Goal: Book appointment/travel/reservation

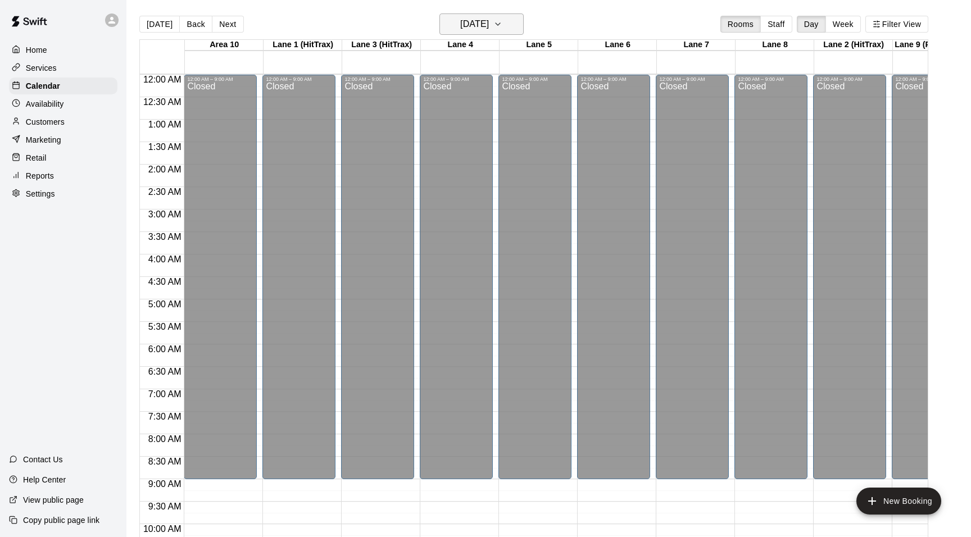
scroll to position [604, 42]
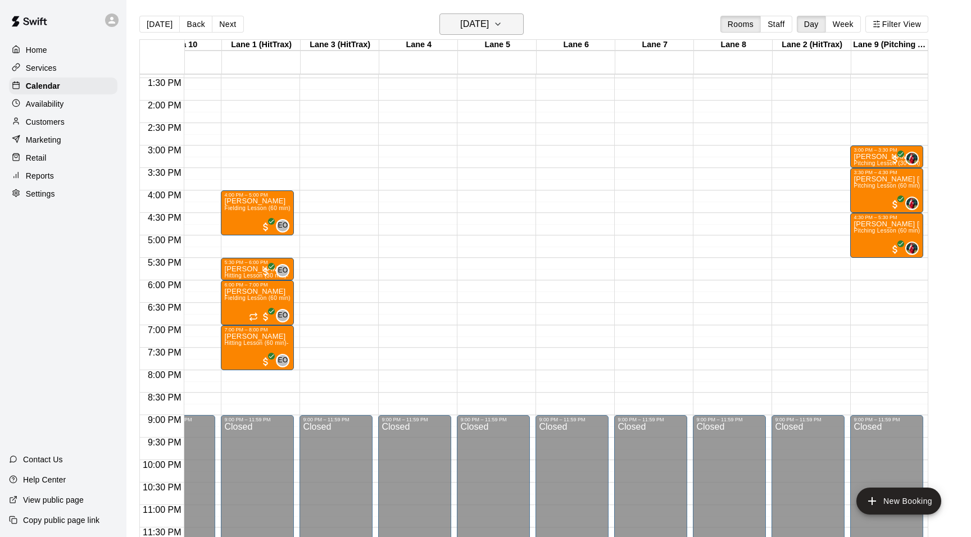
click at [502, 28] on icon "button" at bounding box center [497, 23] width 9 height 13
click at [480, 139] on button "17" at bounding box center [479, 142] width 20 height 20
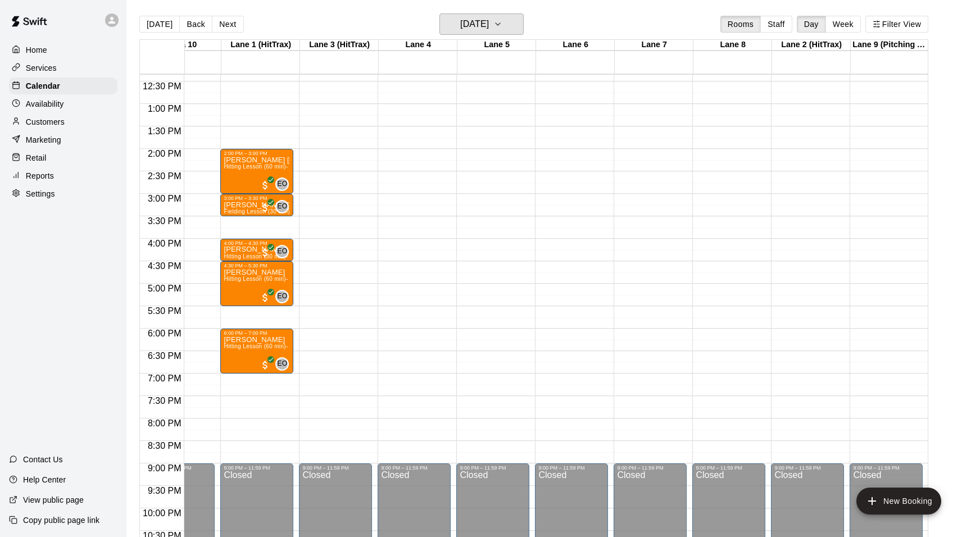
scroll to position [599, 42]
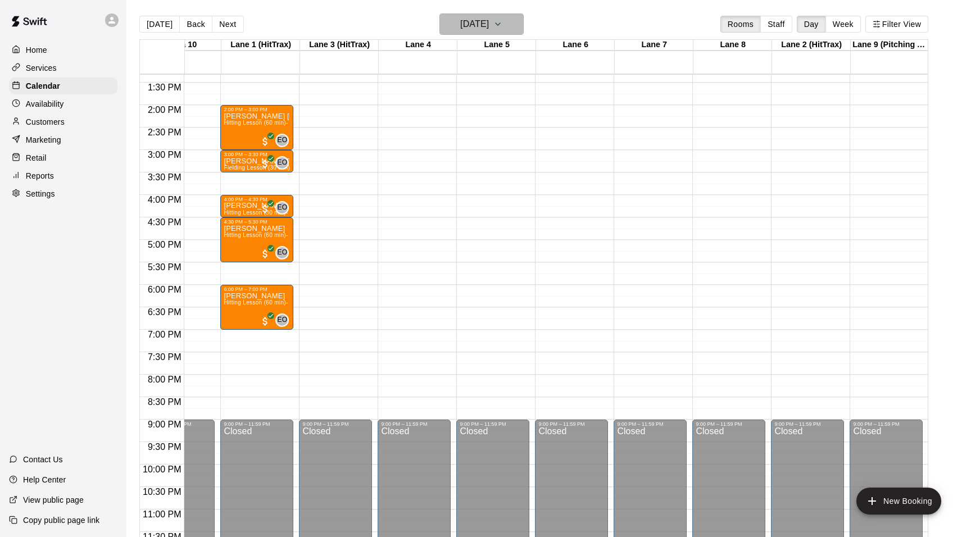
click at [500, 25] on icon "button" at bounding box center [498, 24] width 4 height 2
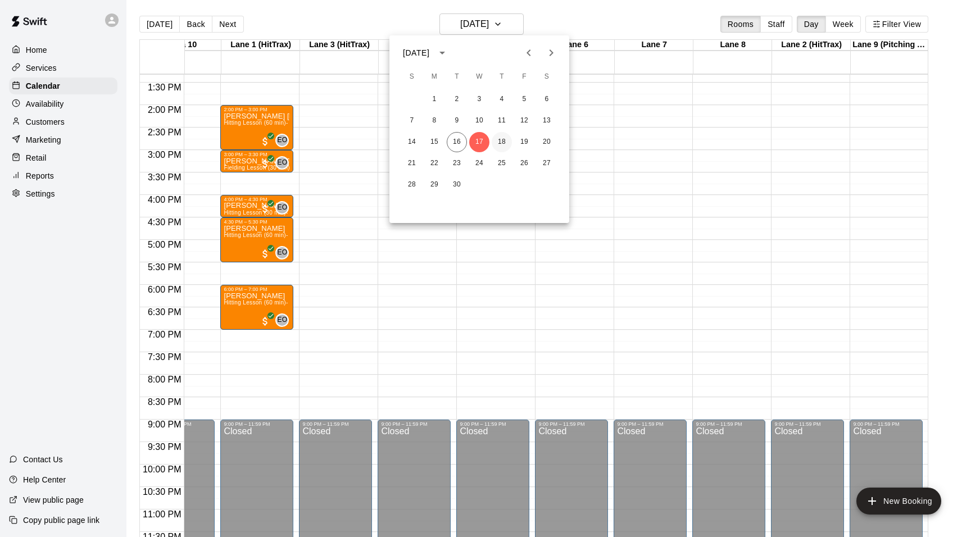
click at [502, 137] on button "18" at bounding box center [502, 142] width 20 height 20
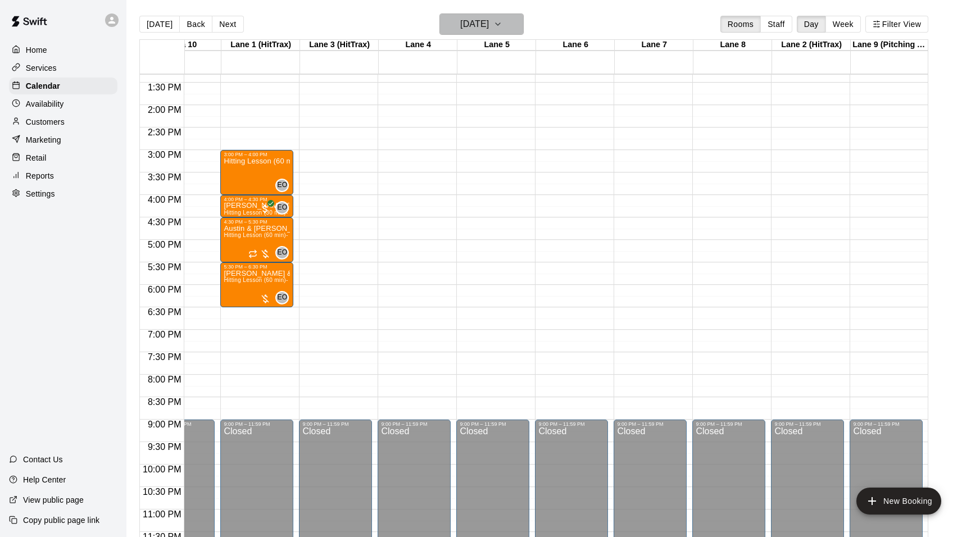
click at [500, 25] on icon "button" at bounding box center [498, 24] width 4 height 2
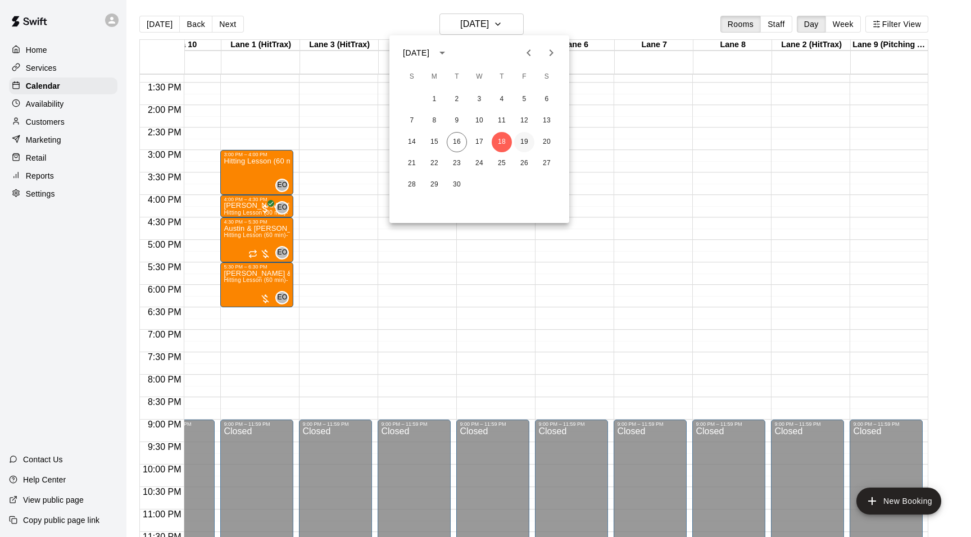
click at [528, 135] on button "19" at bounding box center [524, 142] width 20 height 20
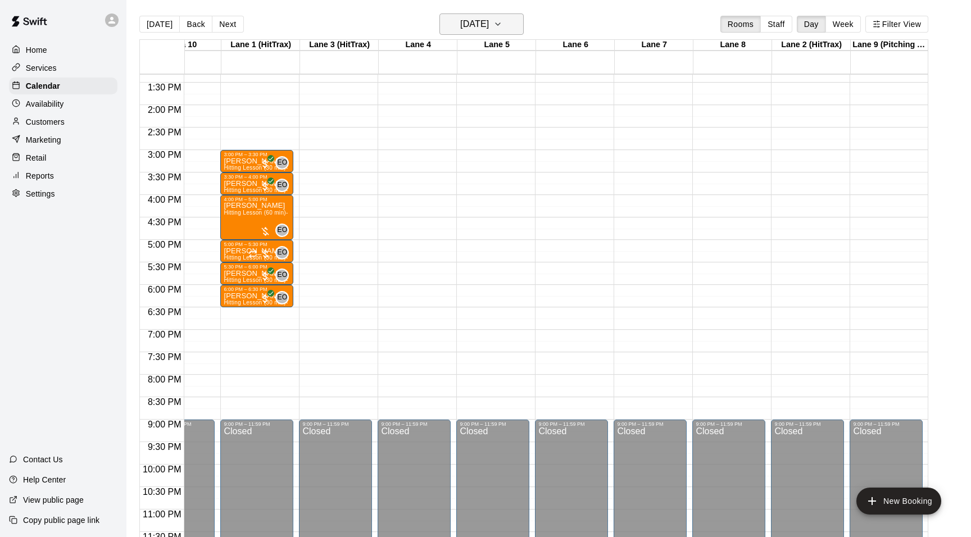
click at [502, 24] on icon "button" at bounding box center [497, 23] width 9 height 13
click at [504, 140] on button "18" at bounding box center [502, 142] width 20 height 20
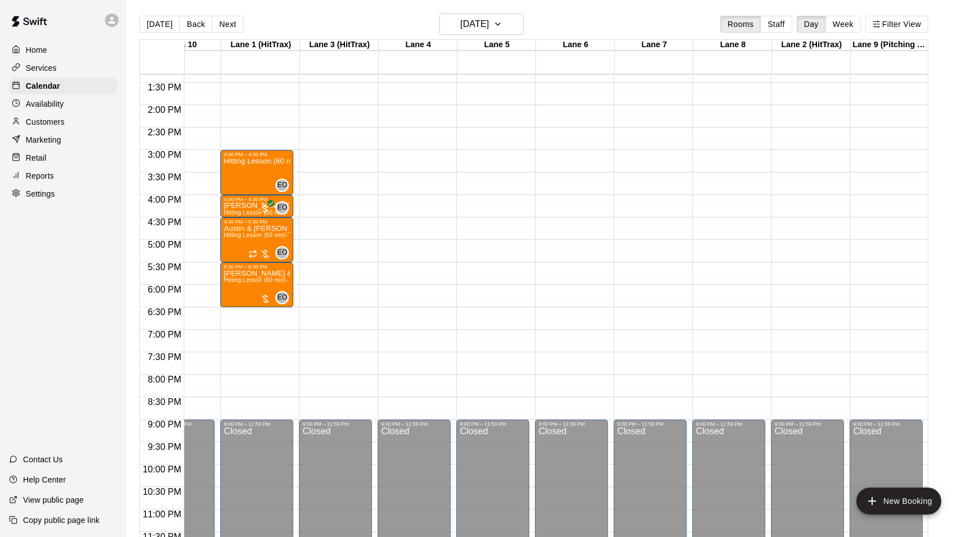
click at [509, 35] on div "[DATE] Back [DATE][DATE] Rooms Staff Day Week Filter View" at bounding box center [533, 26] width 789 height 26
click at [502, 26] on icon "button" at bounding box center [497, 23] width 9 height 13
click at [481, 139] on button "17" at bounding box center [479, 142] width 20 height 20
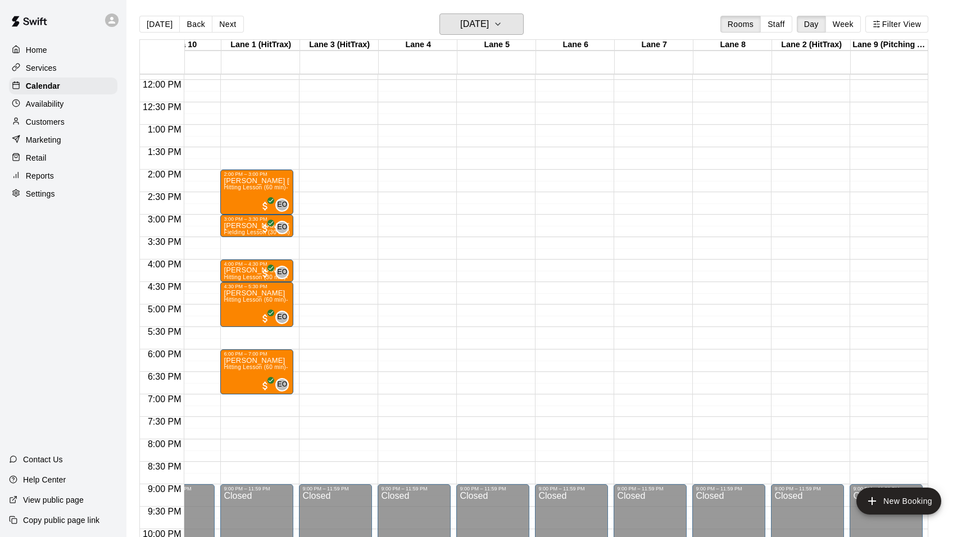
scroll to position [0, 41]
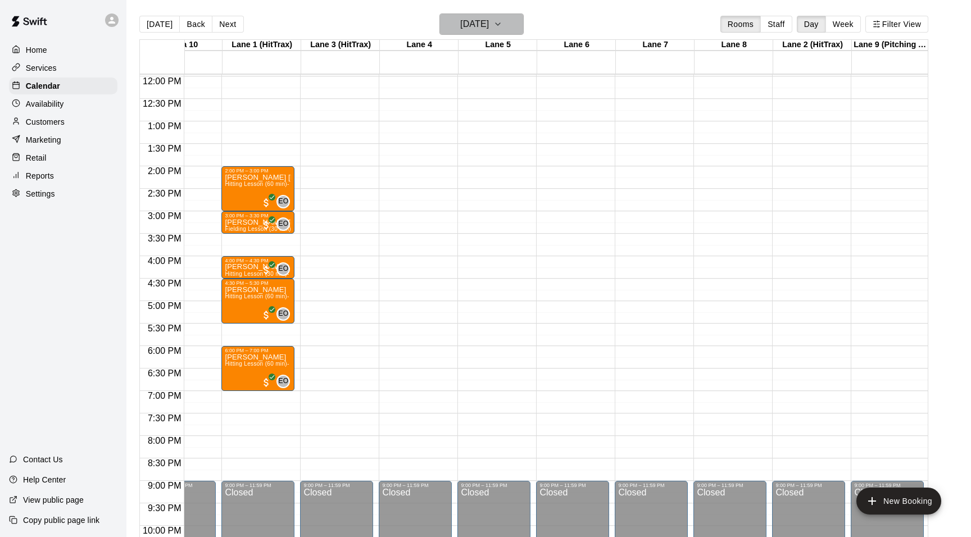
click at [502, 22] on icon "button" at bounding box center [497, 23] width 9 height 13
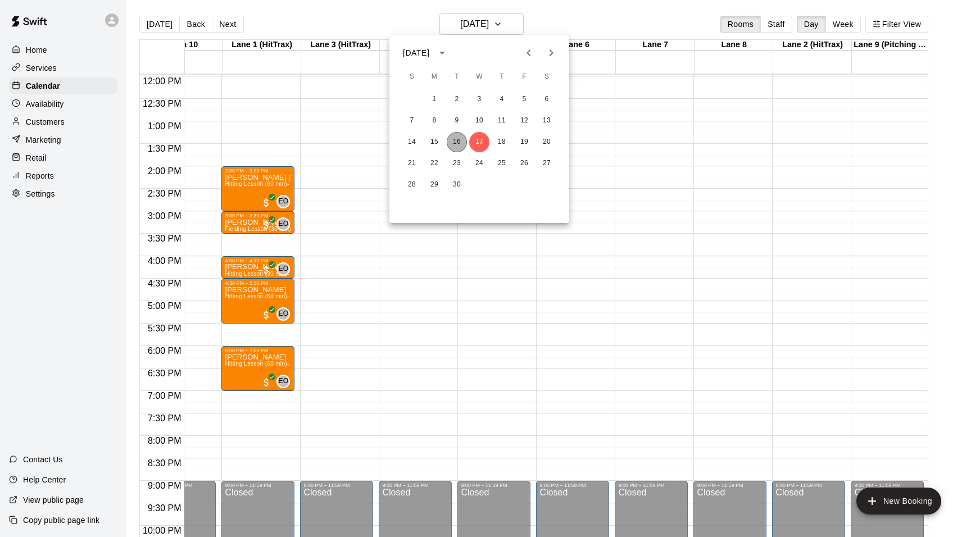
click at [460, 140] on button "16" at bounding box center [457, 142] width 20 height 20
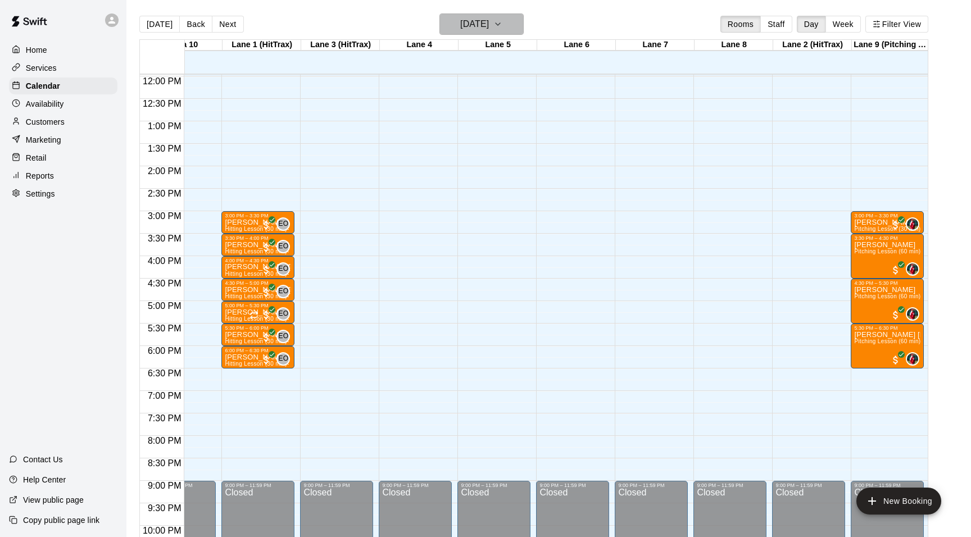
click at [502, 24] on icon "button" at bounding box center [497, 23] width 9 height 13
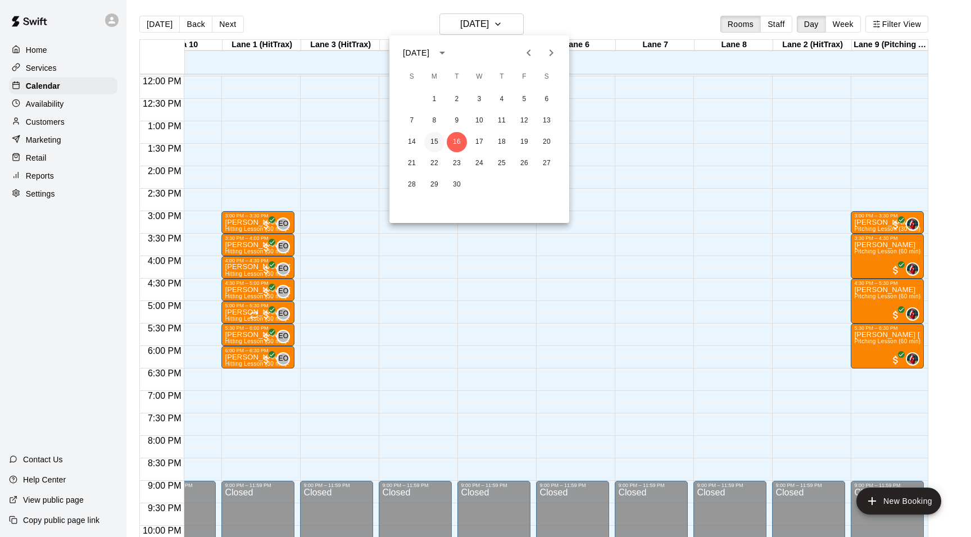
click at [437, 142] on button "15" at bounding box center [434, 142] width 20 height 20
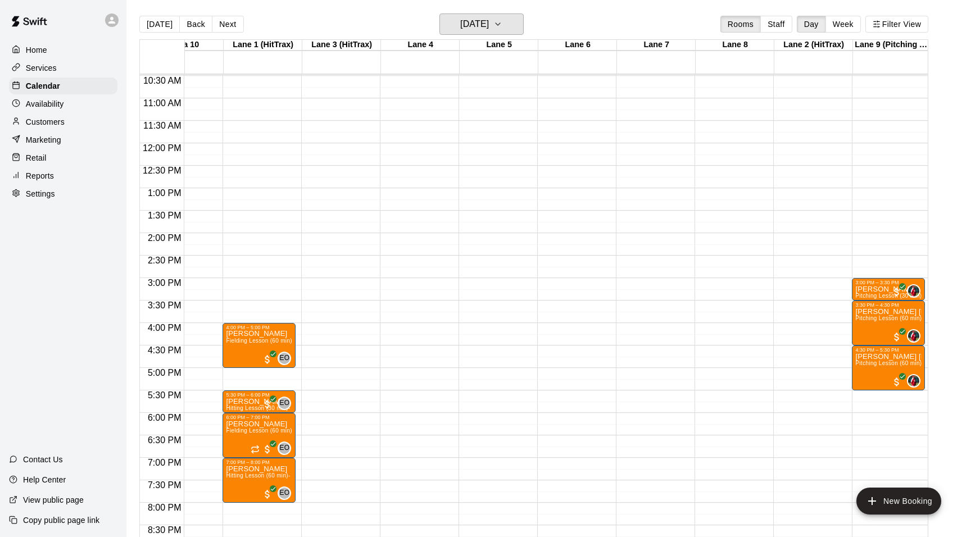
scroll to position [468, 40]
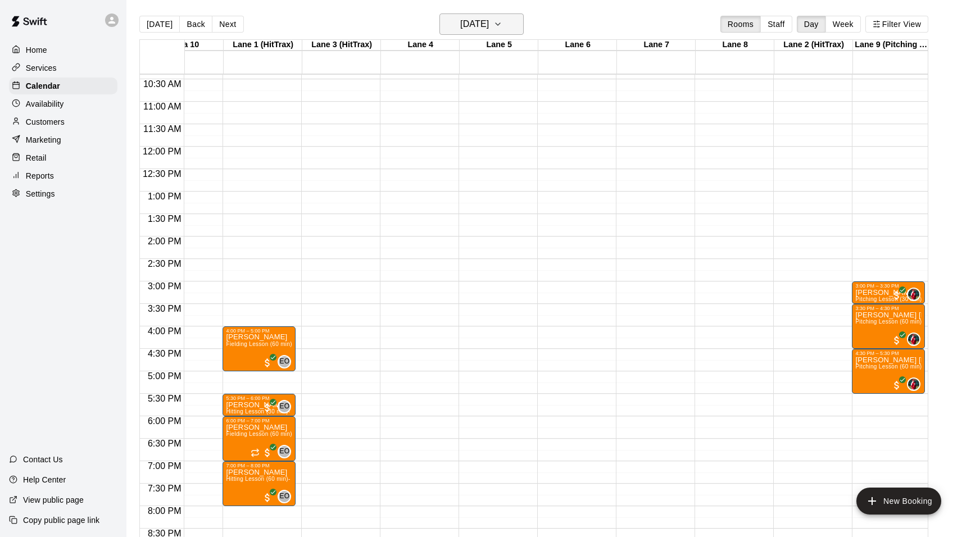
click at [502, 22] on icon "button" at bounding box center [497, 23] width 9 height 13
click at [504, 145] on button "18" at bounding box center [502, 142] width 20 height 20
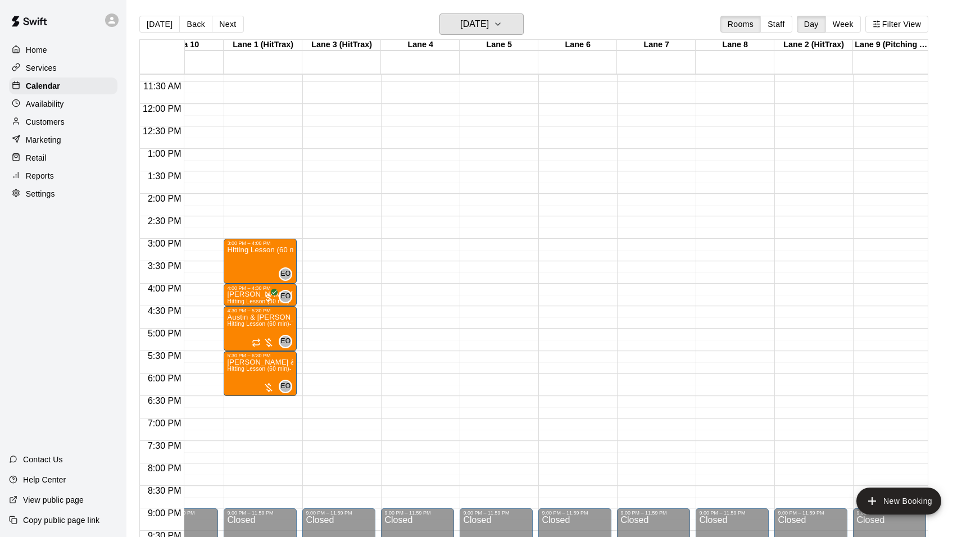
scroll to position [511, 38]
click at [502, 26] on icon "button" at bounding box center [497, 23] width 9 height 13
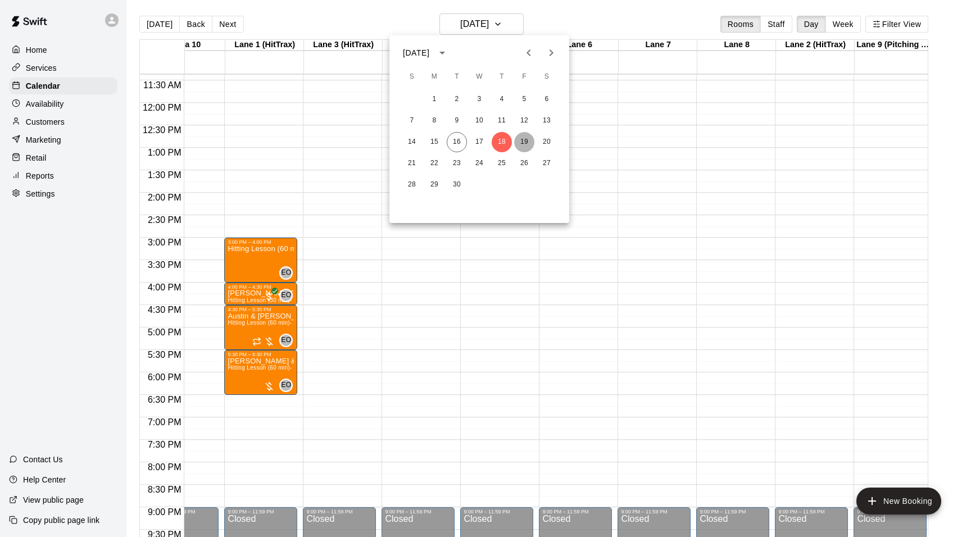
click at [525, 137] on button "19" at bounding box center [524, 142] width 20 height 20
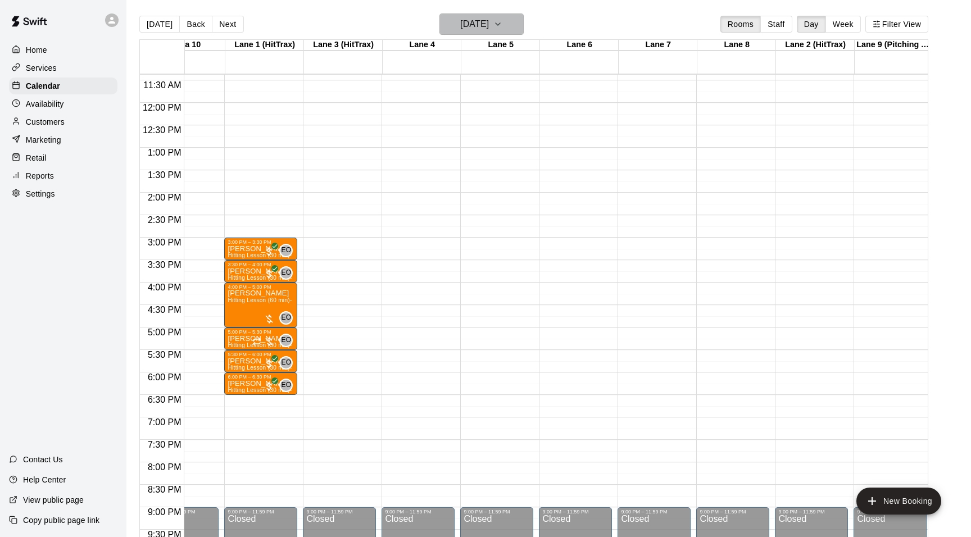
click at [502, 22] on icon "button" at bounding box center [497, 23] width 9 height 13
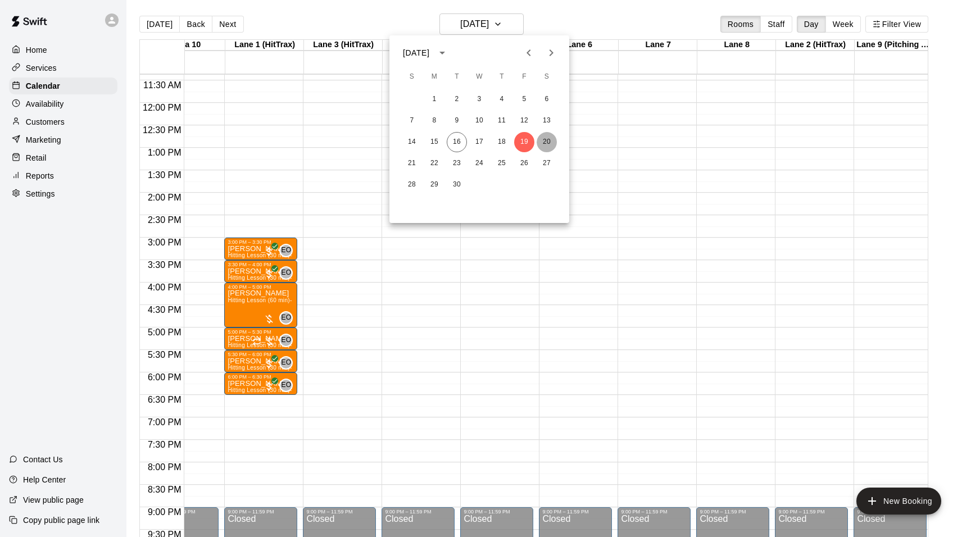
click at [544, 144] on button "20" at bounding box center [547, 142] width 20 height 20
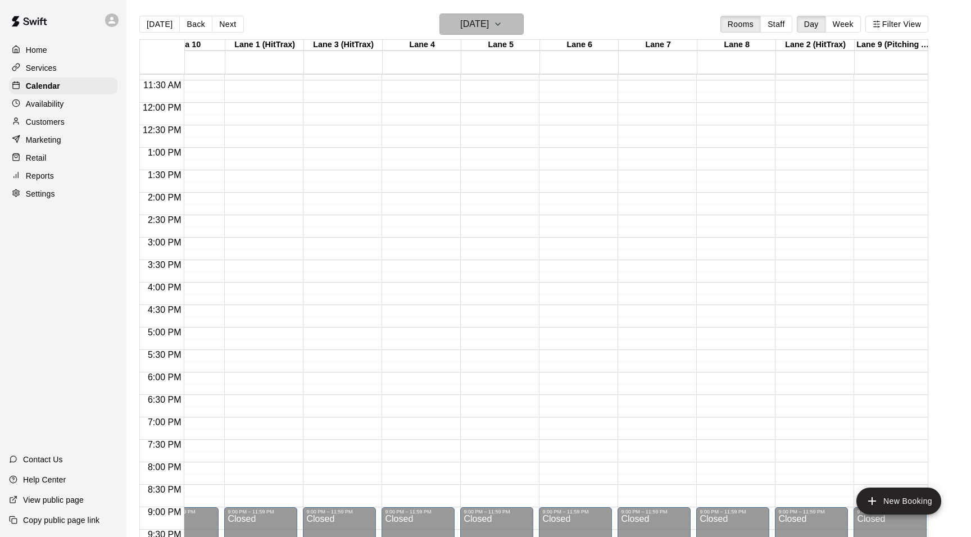
click at [502, 20] on icon "button" at bounding box center [497, 23] width 9 height 13
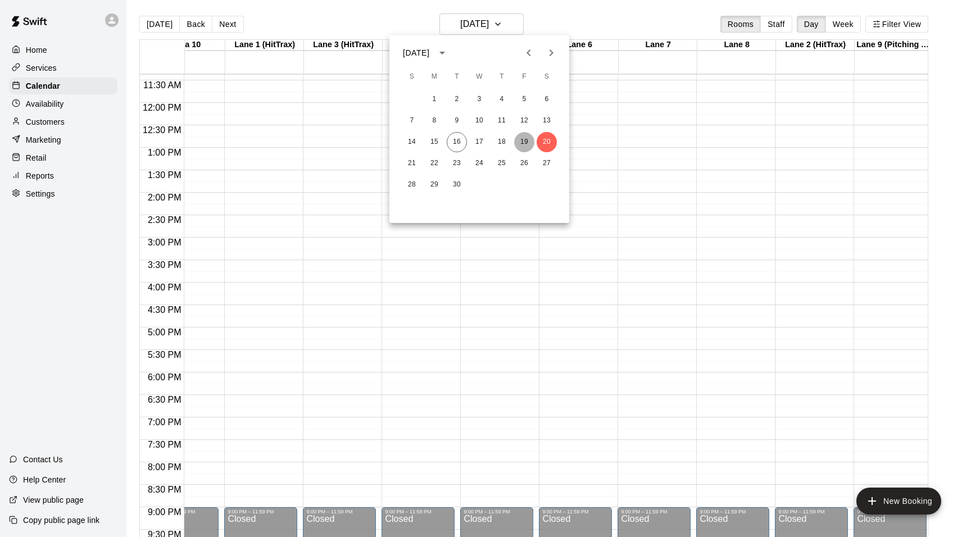
click at [523, 142] on button "19" at bounding box center [524, 142] width 20 height 20
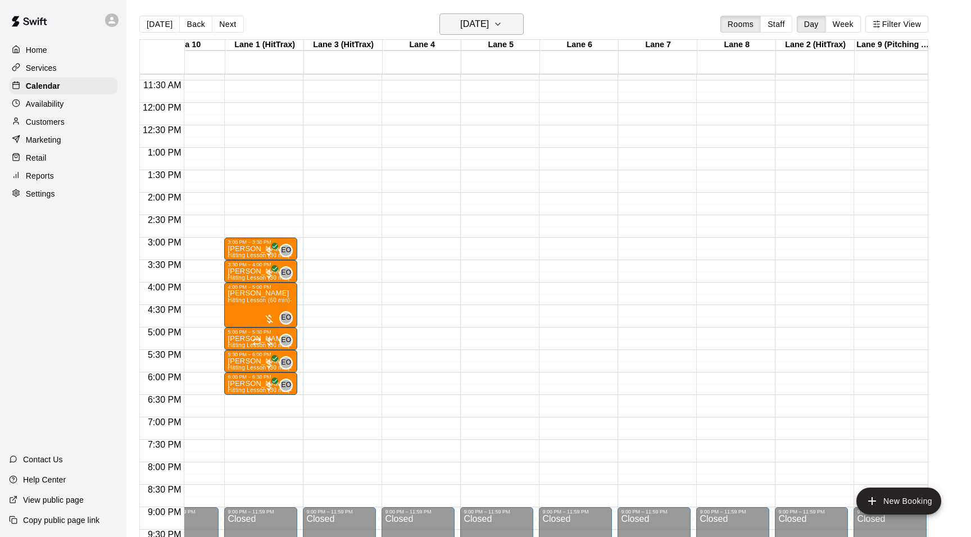
click at [500, 24] on icon "button" at bounding box center [498, 24] width 4 height 2
click at [504, 137] on button "18" at bounding box center [502, 142] width 20 height 20
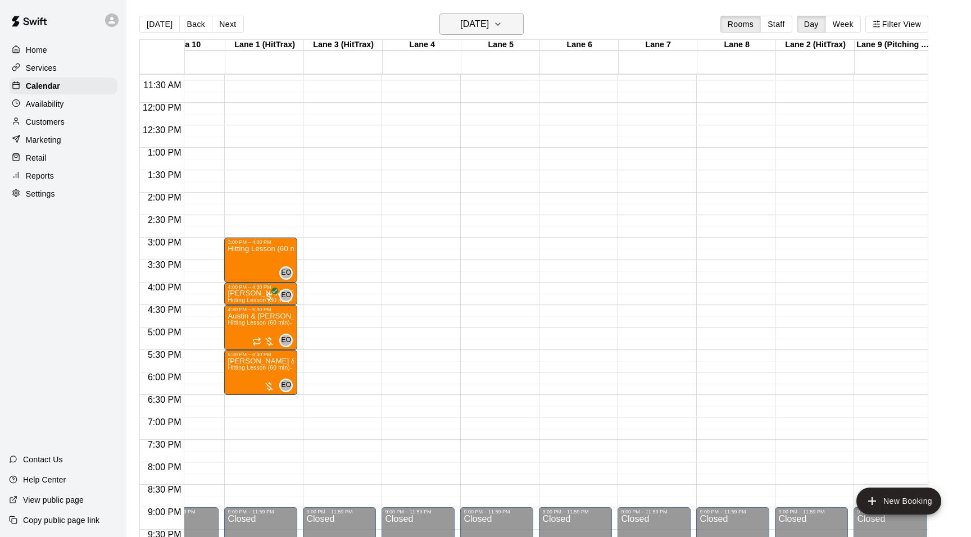
click at [502, 22] on icon "button" at bounding box center [497, 23] width 9 height 13
click at [479, 139] on button "17" at bounding box center [479, 142] width 20 height 20
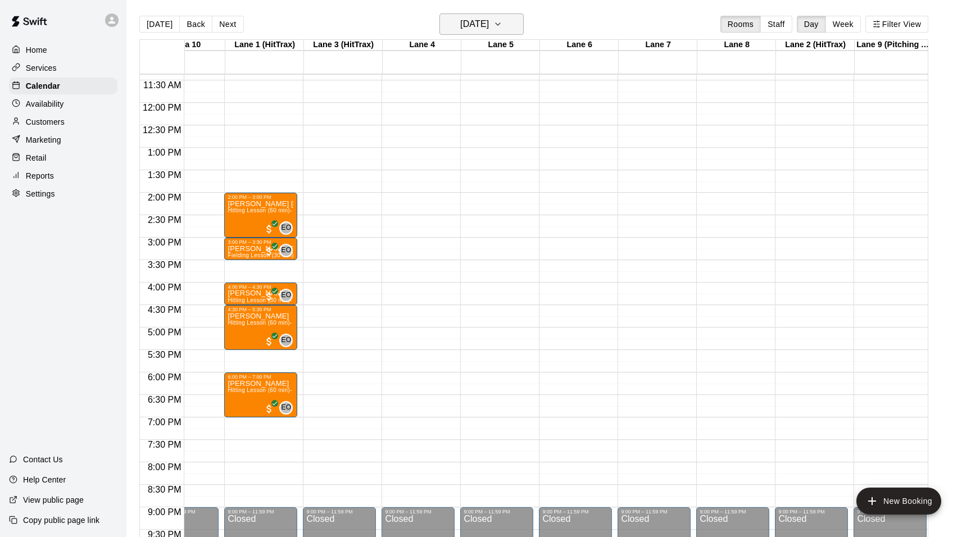
click at [502, 24] on icon "button" at bounding box center [497, 23] width 9 height 13
click at [460, 140] on button "16" at bounding box center [457, 142] width 20 height 20
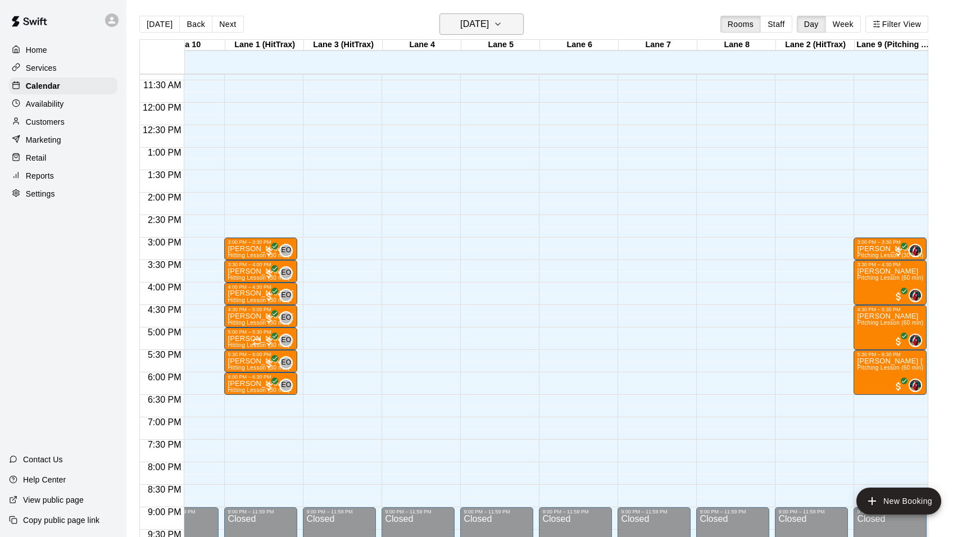
click at [502, 22] on icon "button" at bounding box center [497, 23] width 9 height 13
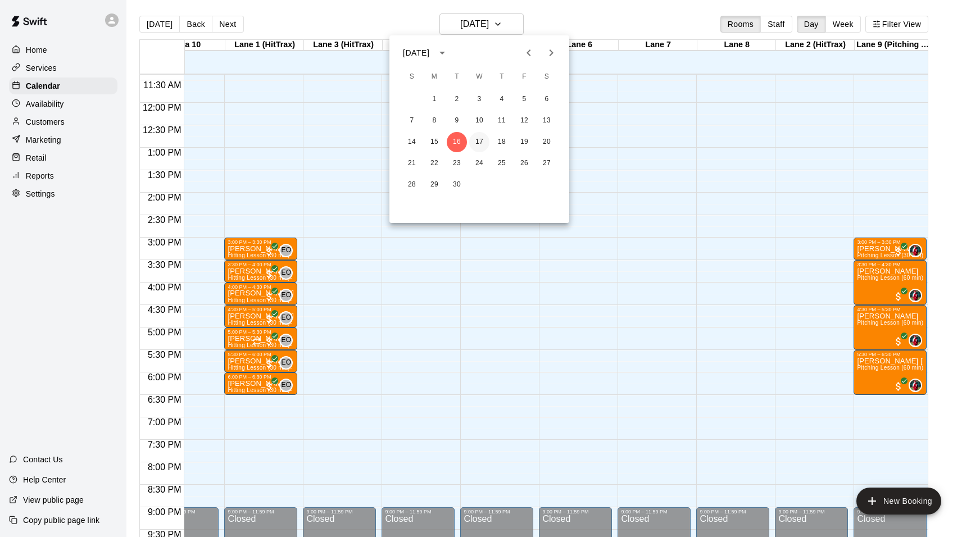
click at [481, 141] on button "17" at bounding box center [479, 142] width 20 height 20
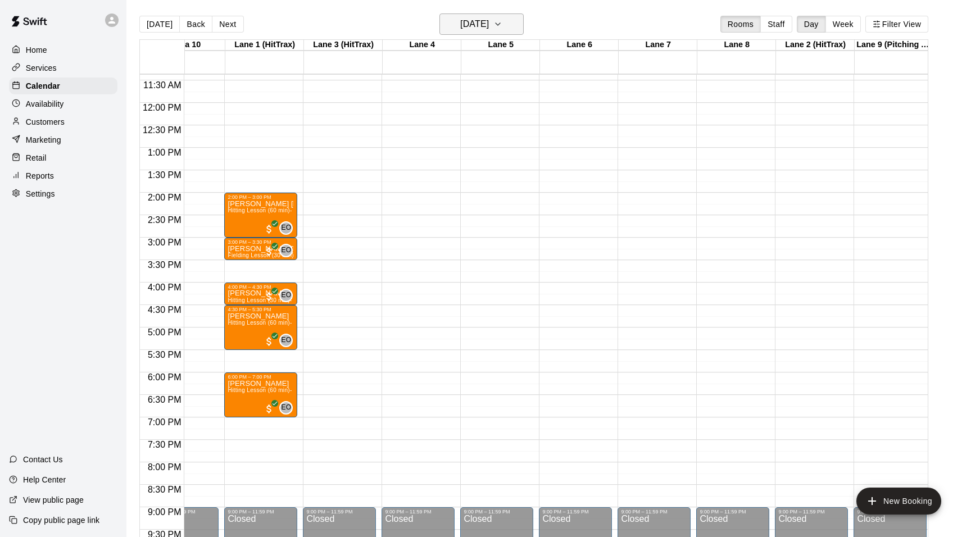
click at [500, 25] on icon "button" at bounding box center [498, 24] width 4 height 2
click at [504, 138] on button "18" at bounding box center [502, 142] width 20 height 20
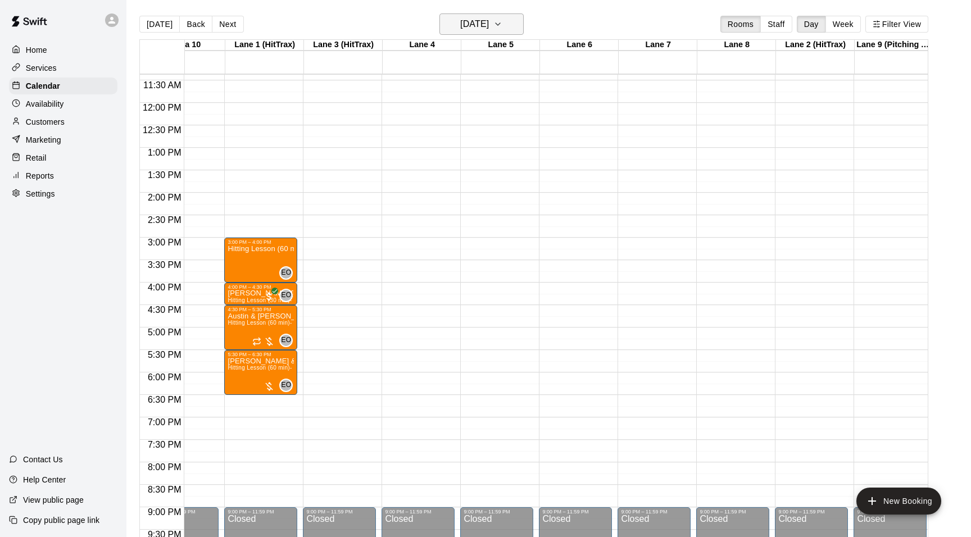
click at [502, 24] on icon "button" at bounding box center [497, 23] width 9 height 13
click at [524, 142] on button "19" at bounding box center [524, 142] width 20 height 20
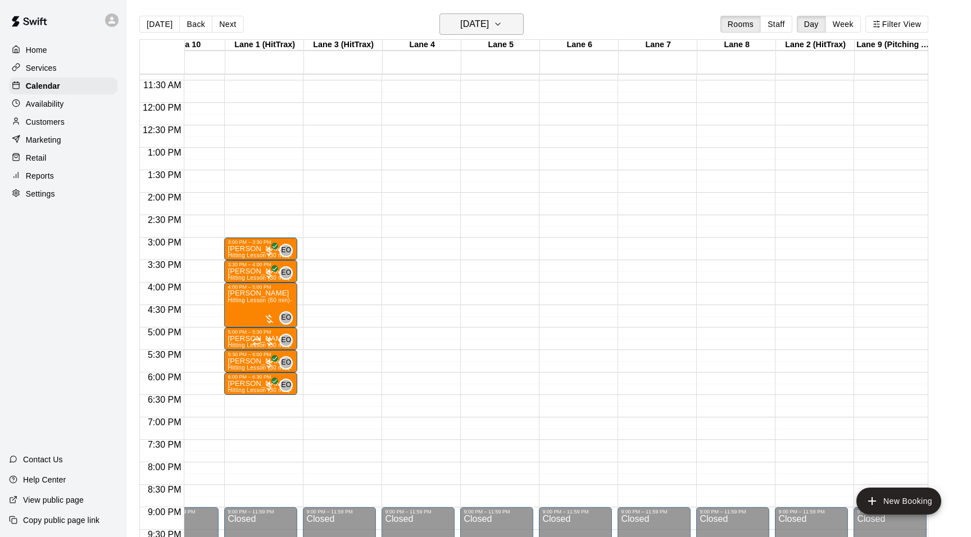
click at [500, 25] on icon "button" at bounding box center [498, 24] width 4 height 2
click at [501, 135] on button "18" at bounding box center [502, 142] width 20 height 20
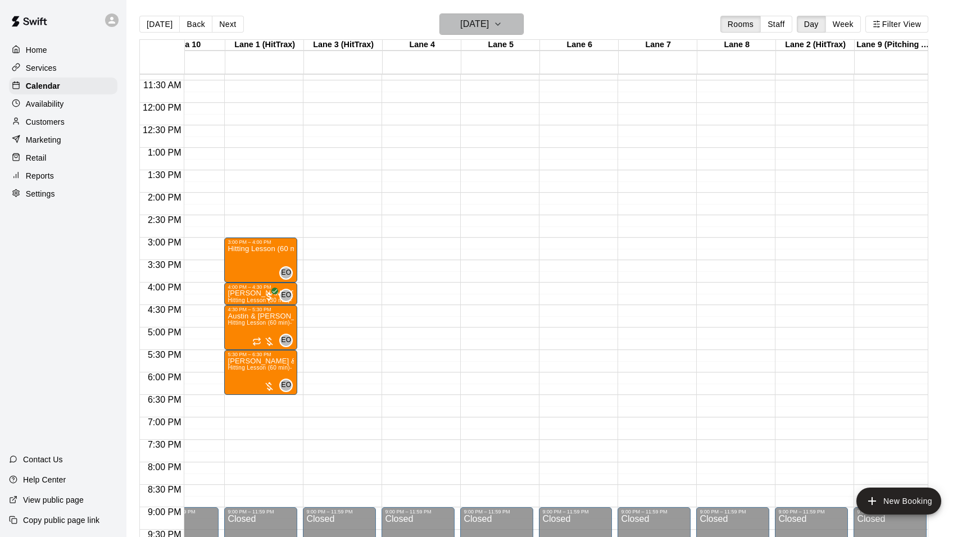
click at [502, 24] on icon "button" at bounding box center [497, 23] width 9 height 13
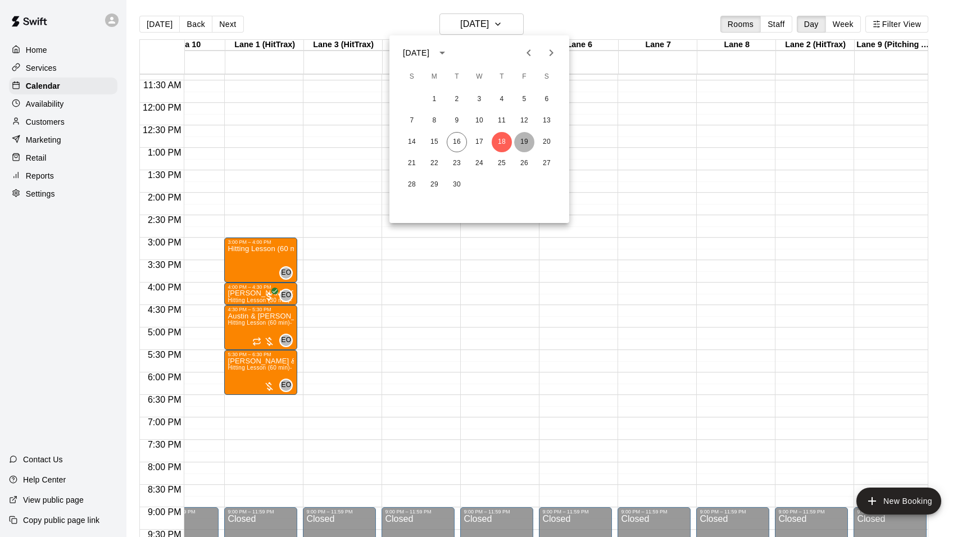
click at [524, 138] on button "19" at bounding box center [524, 142] width 20 height 20
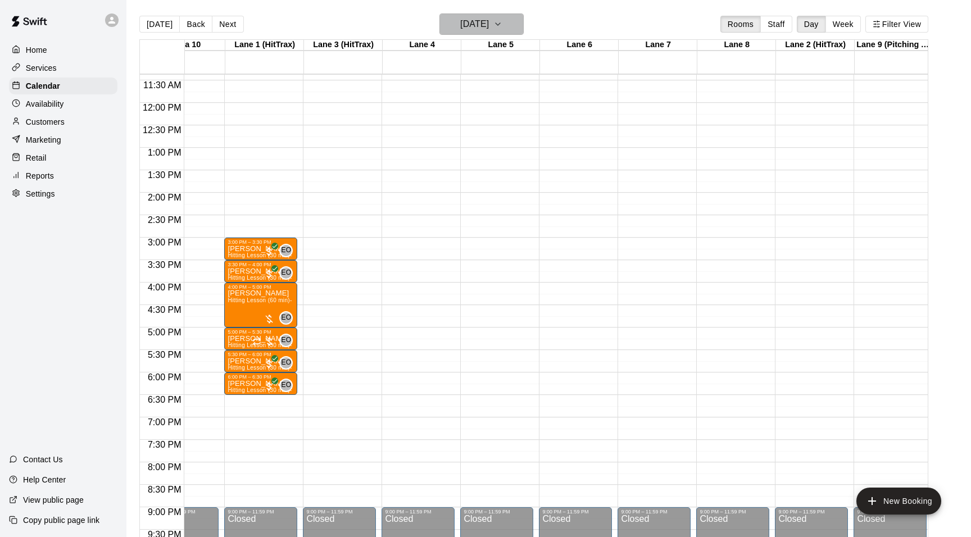
click at [515, 27] on button "[DATE]" at bounding box center [481, 23] width 84 height 21
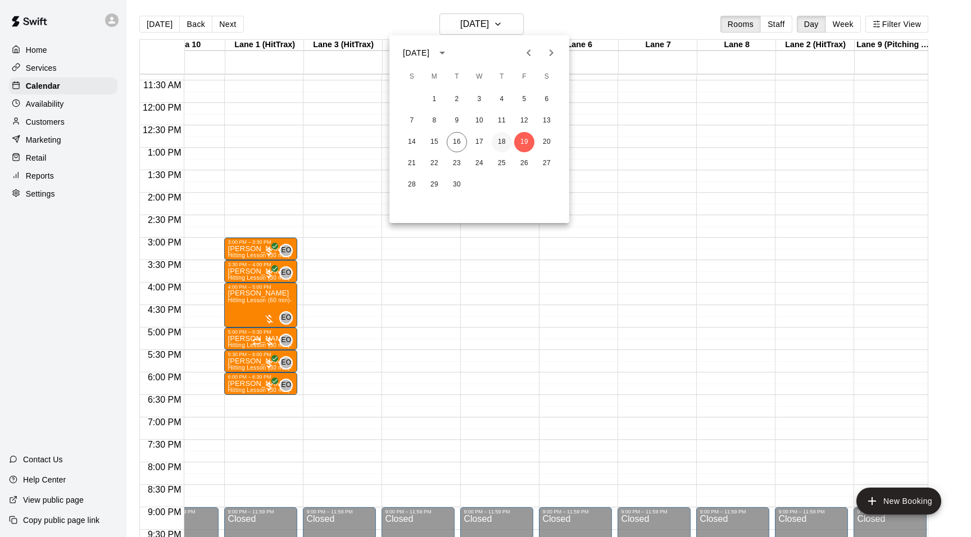
click at [510, 142] on button "18" at bounding box center [502, 142] width 20 height 20
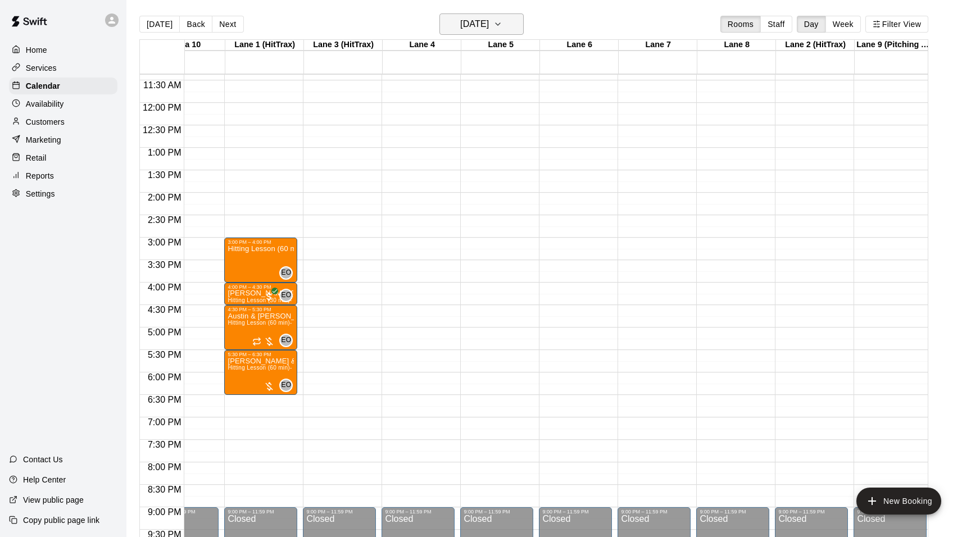
click at [502, 25] on icon "button" at bounding box center [497, 23] width 9 height 13
click at [480, 137] on button "17" at bounding box center [479, 142] width 20 height 20
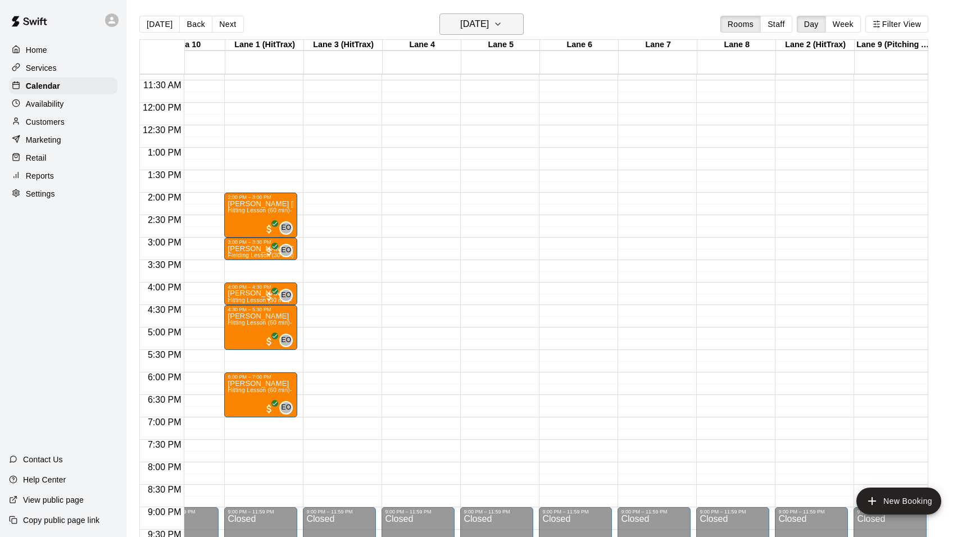
click at [502, 22] on icon "button" at bounding box center [497, 23] width 9 height 13
click at [456, 137] on button "16" at bounding box center [457, 142] width 20 height 20
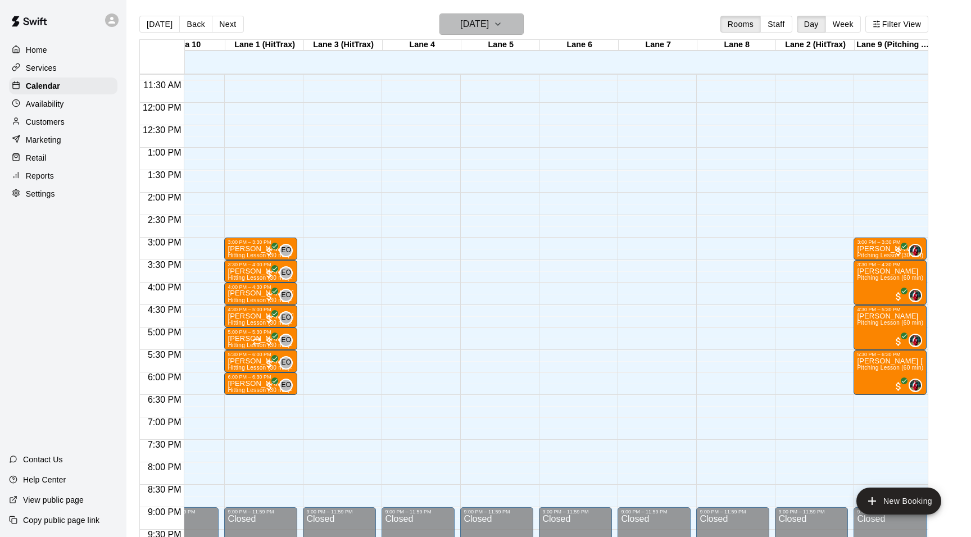
click at [502, 17] on icon "button" at bounding box center [497, 23] width 9 height 13
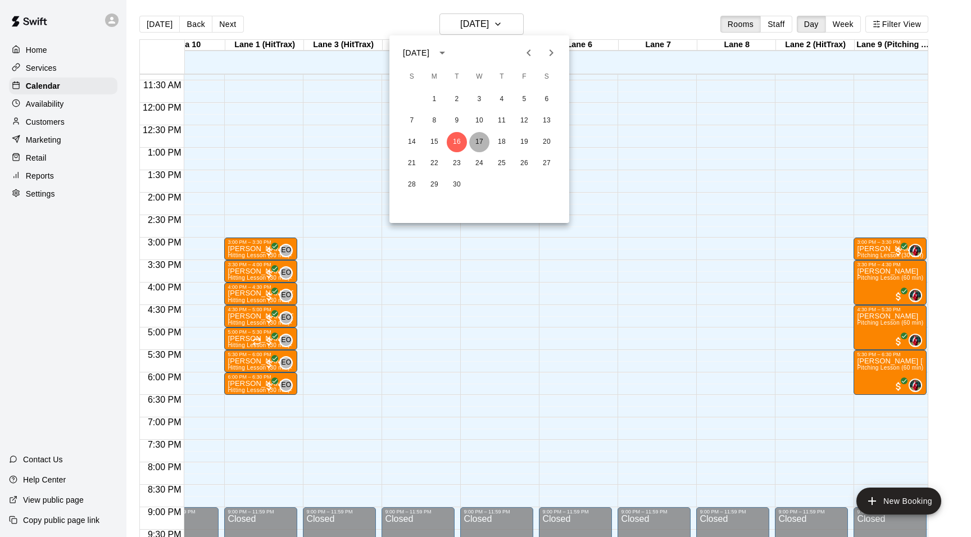
click at [475, 142] on button "17" at bounding box center [479, 142] width 20 height 20
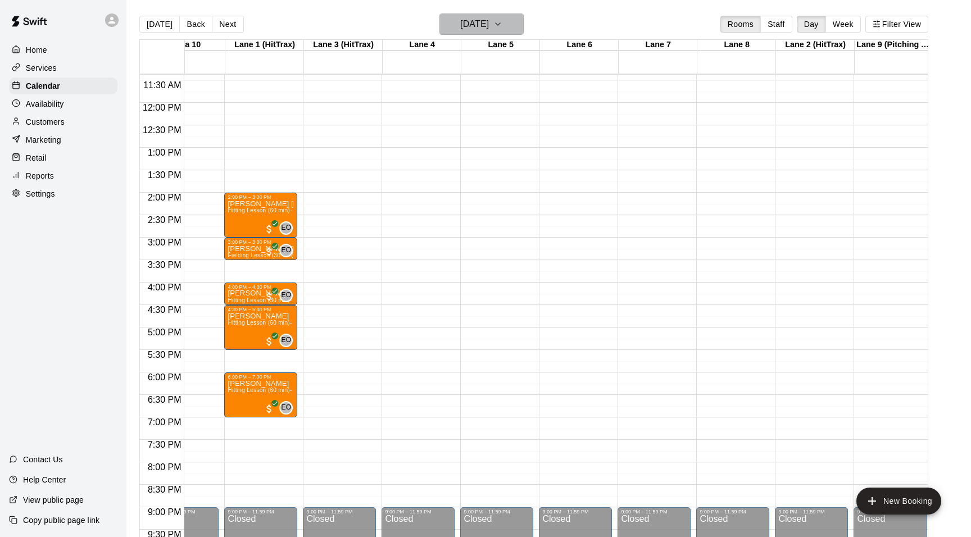
click at [502, 23] on icon "button" at bounding box center [497, 23] width 9 height 13
click at [500, 141] on button "18" at bounding box center [502, 142] width 20 height 20
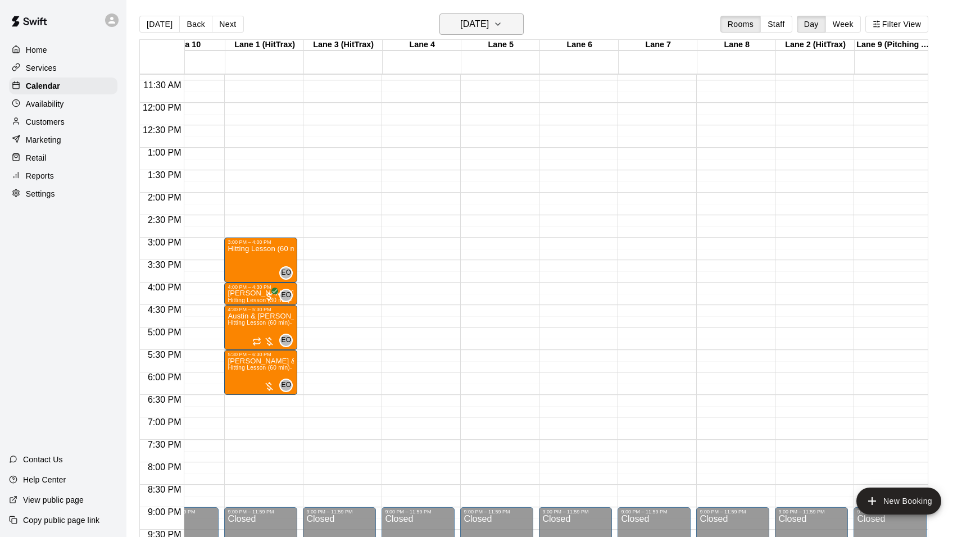
click at [502, 22] on icon "button" at bounding box center [497, 23] width 9 height 13
click at [434, 140] on button "15" at bounding box center [434, 142] width 20 height 20
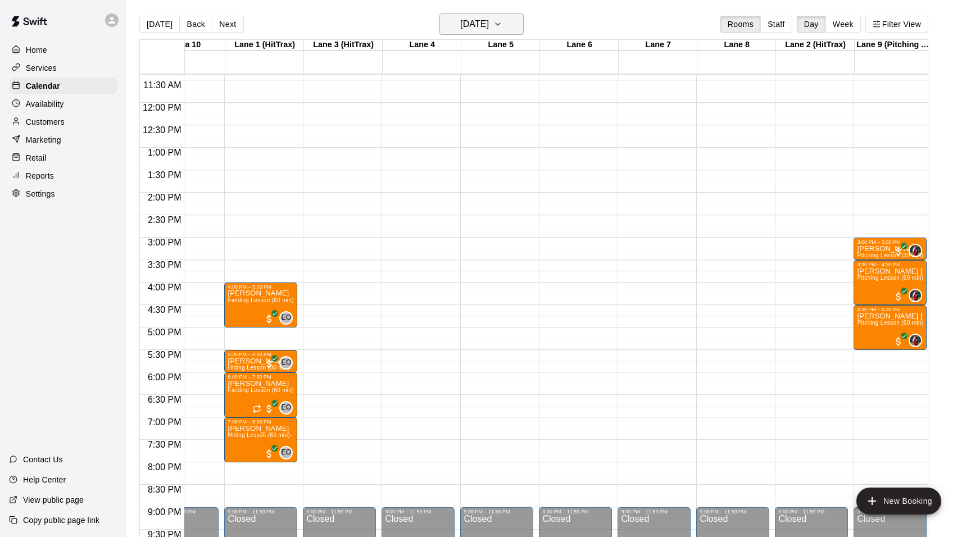
click at [502, 26] on icon "button" at bounding box center [497, 23] width 9 height 13
click at [451, 142] on button "16" at bounding box center [457, 142] width 20 height 20
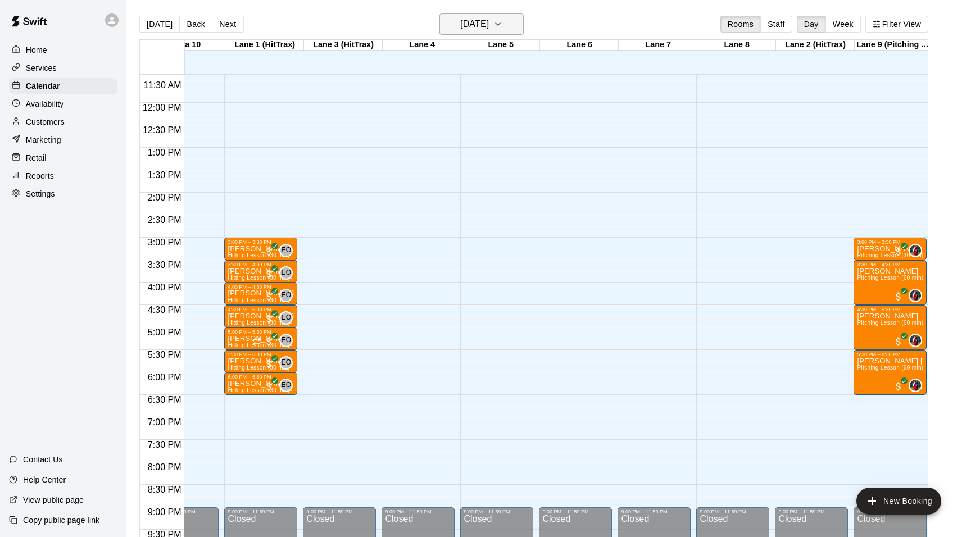
click at [502, 25] on icon "button" at bounding box center [497, 23] width 9 height 13
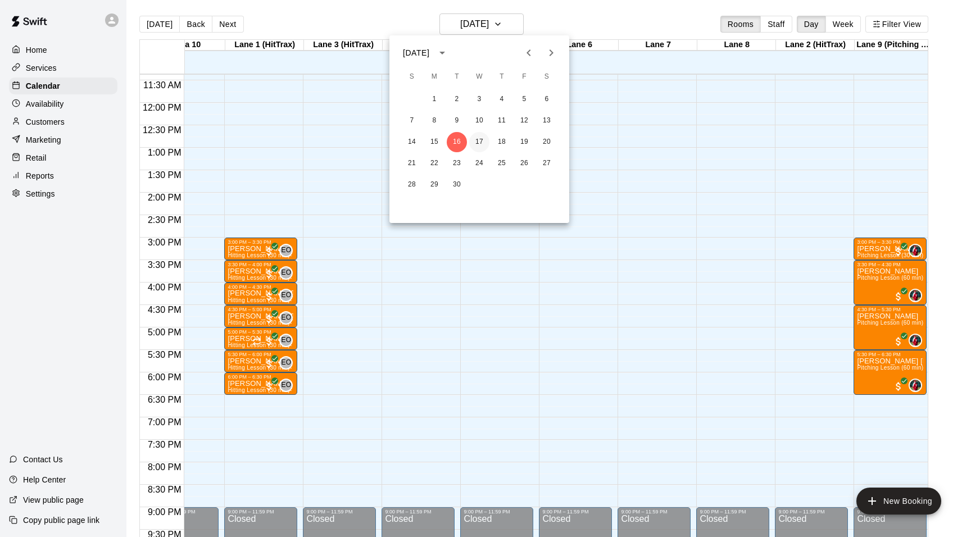
click at [483, 136] on button "17" at bounding box center [479, 142] width 20 height 20
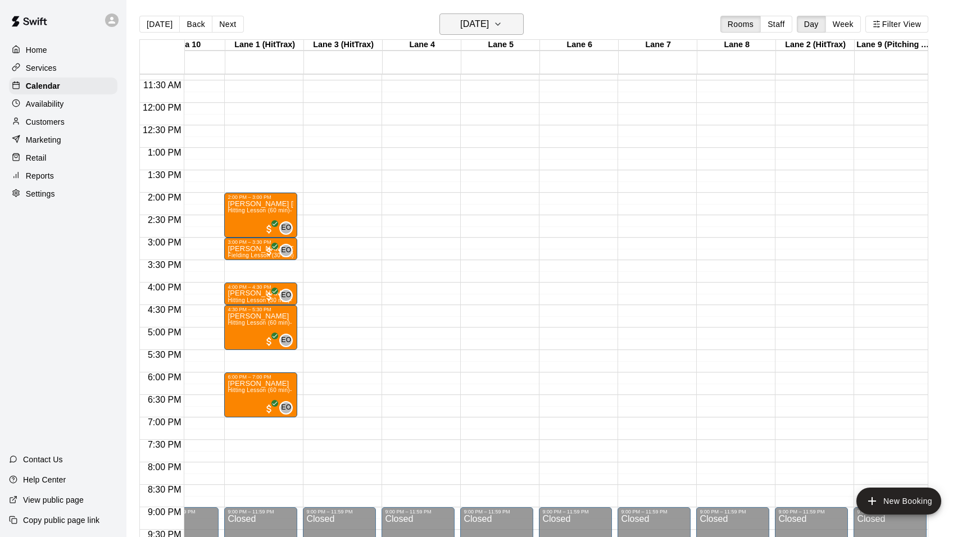
click at [502, 22] on icon "button" at bounding box center [497, 23] width 9 height 13
click at [499, 140] on button "18" at bounding box center [502, 142] width 20 height 20
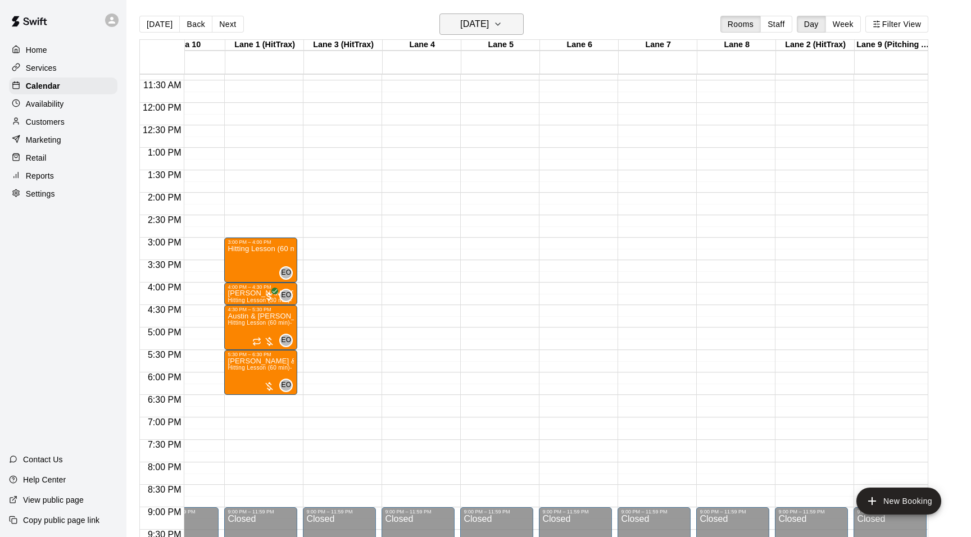
click at [502, 22] on icon "button" at bounding box center [497, 23] width 9 height 13
click at [520, 138] on button "19" at bounding box center [524, 142] width 20 height 20
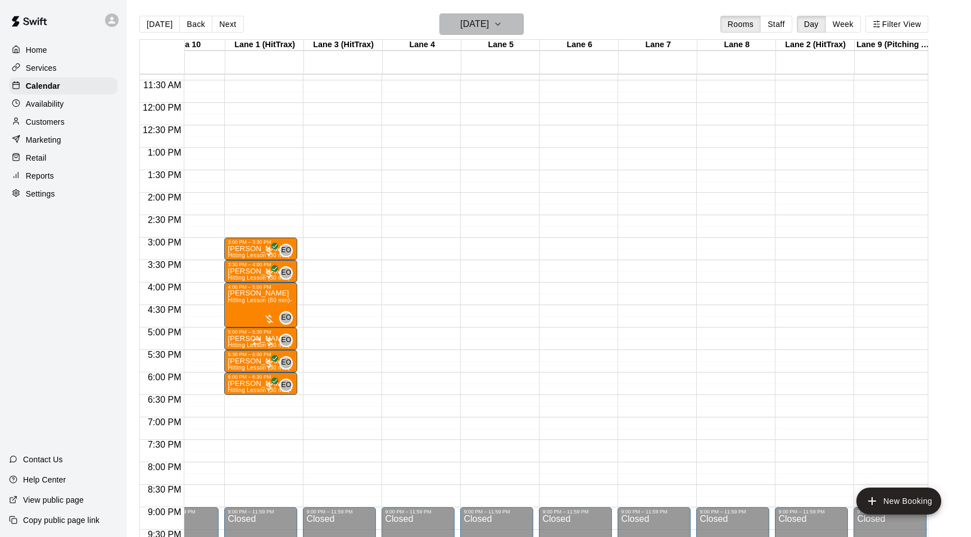
click at [502, 26] on icon "button" at bounding box center [497, 23] width 9 height 13
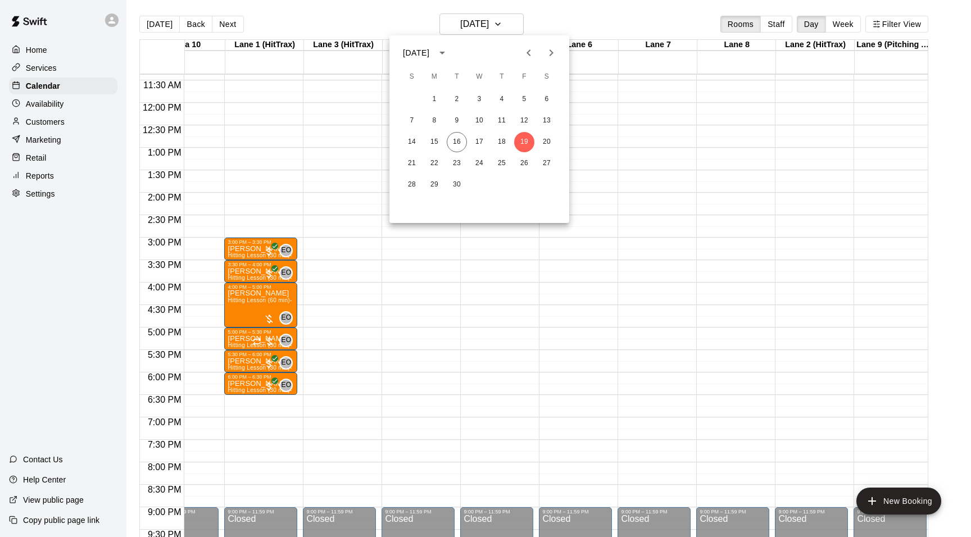
click at [511, 24] on div at bounding box center [485, 268] width 971 height 537
click at [502, 24] on icon "button" at bounding box center [497, 23] width 9 height 13
click at [475, 139] on button "17" at bounding box center [479, 142] width 20 height 20
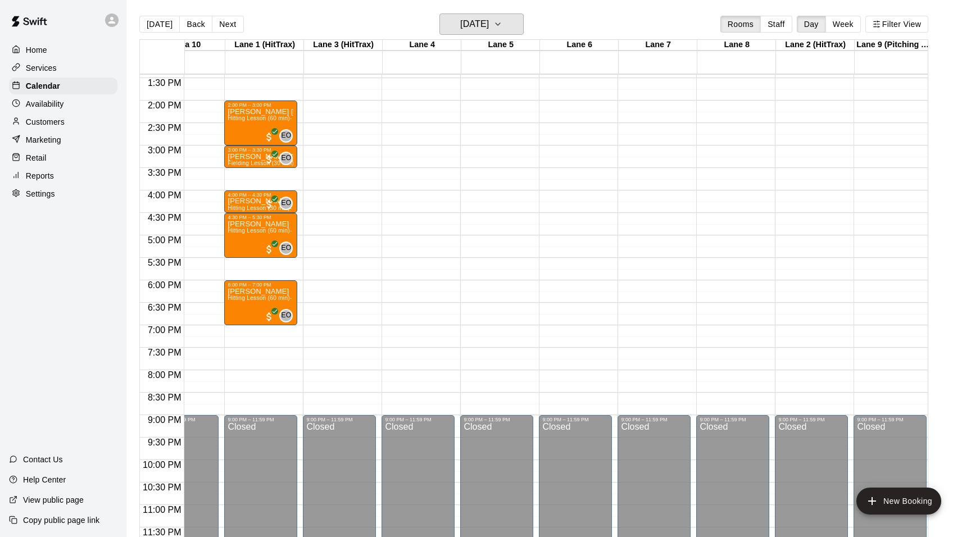
scroll to position [604, 38]
